Goal: Check status: Check status

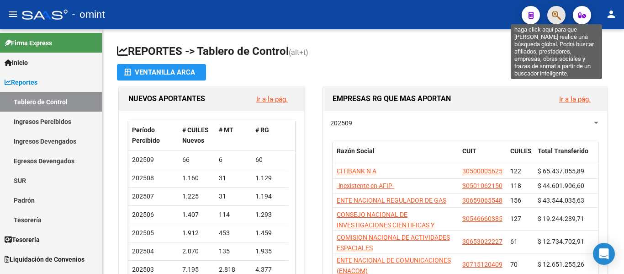
click at [557, 15] on icon "button" at bounding box center [556, 15] width 9 height 11
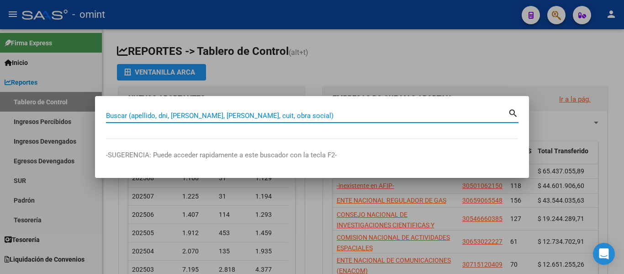
paste input "20-22222299-1"
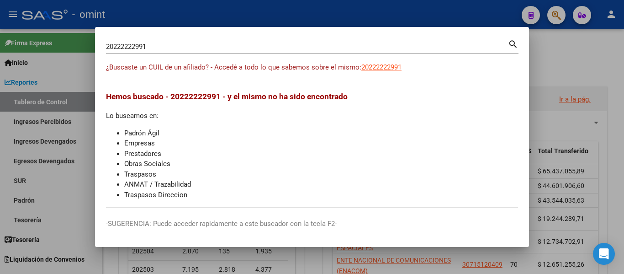
click at [513, 43] on mat-icon "search" at bounding box center [513, 43] width 11 height 11
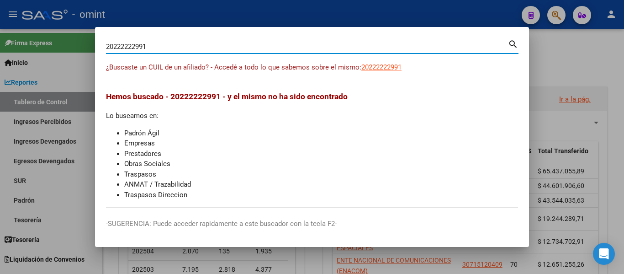
click at [113, 46] on input "20222222991" at bounding box center [307, 47] width 402 height 8
click at [146, 45] on input "20-222222991" at bounding box center [307, 47] width 402 height 8
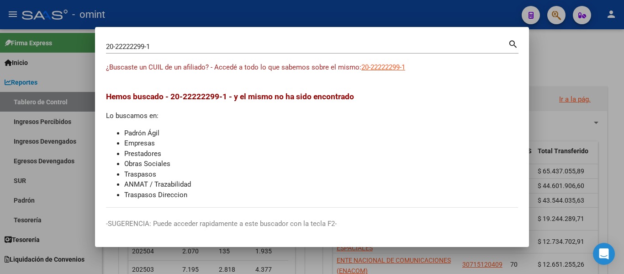
click at [513, 43] on mat-icon "search" at bounding box center [513, 43] width 11 height 11
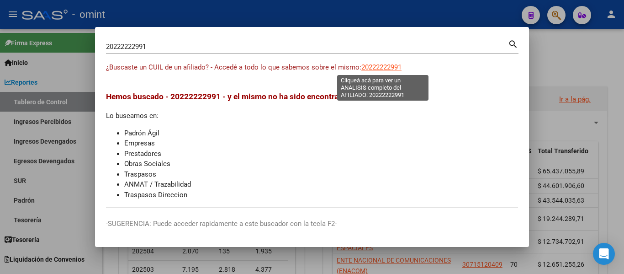
click at [387, 64] on span "20222222991" at bounding box center [382, 67] width 40 height 8
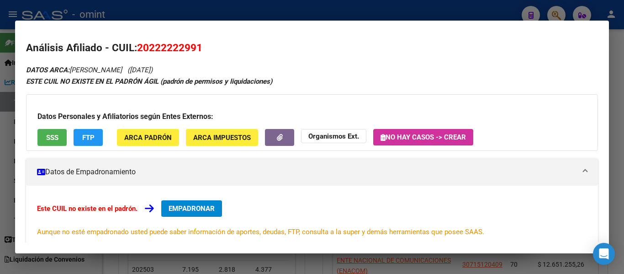
click at [170, 46] on span "20222222991" at bounding box center [169, 48] width 65 height 12
copy span "20222222991"
click at [450, 8] on div at bounding box center [312, 137] width 624 height 274
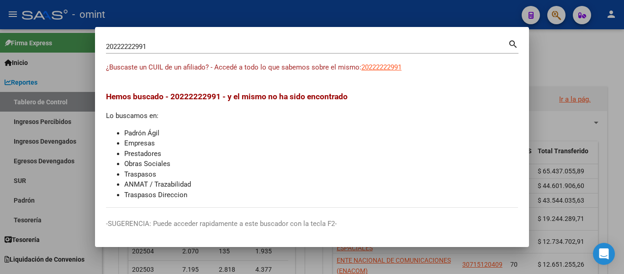
click at [514, 41] on mat-icon "search" at bounding box center [513, 43] width 11 height 11
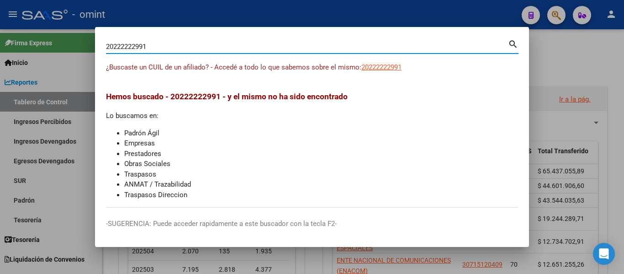
drag, startPoint x: 158, startPoint y: 45, endPoint x: 73, endPoint y: 44, distance: 84.6
click at [78, 44] on div "20222222991 Buscar (apellido, dni, cuil, nro traspaso, cuit, obra social) searc…" at bounding box center [312, 137] width 624 height 274
paste input "7-92657310-7"
type input "27926573107"
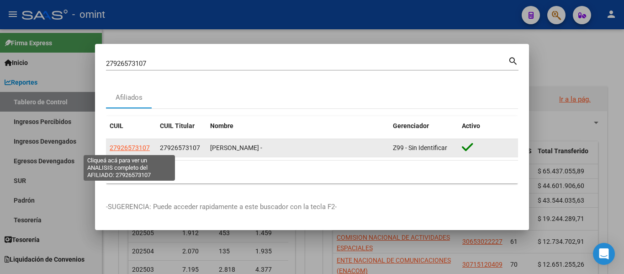
click at [126, 147] on span "27926573107" at bounding box center [130, 147] width 40 height 7
type textarea "27926573107"
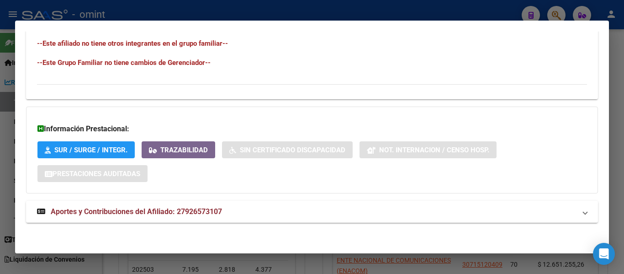
scroll to position [507, 0]
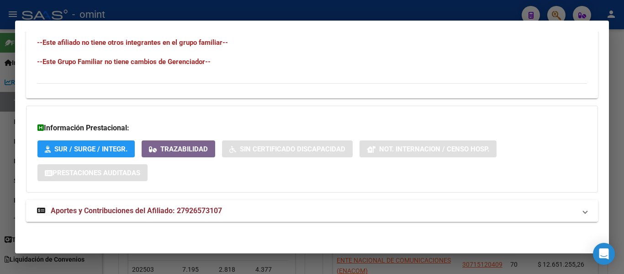
click at [182, 210] on span "Aportes y Contribuciones del Afiliado: 27926573107" at bounding box center [136, 210] width 171 height 9
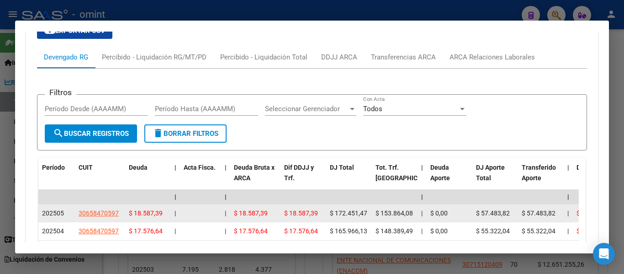
scroll to position [782, 0]
